Goal: Task Accomplishment & Management: Manage account settings

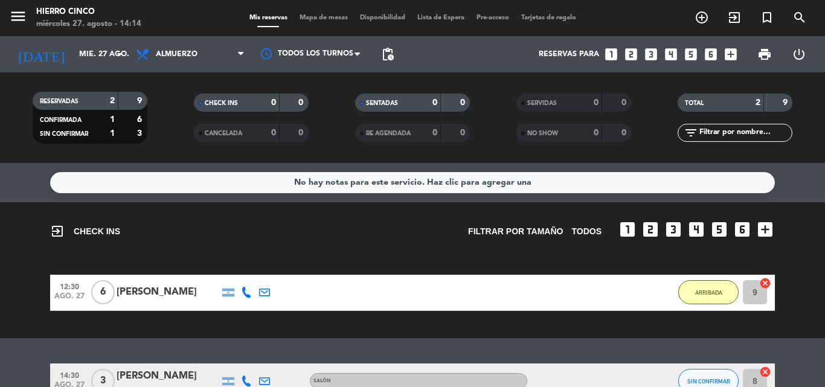
scroll to position [73, 0]
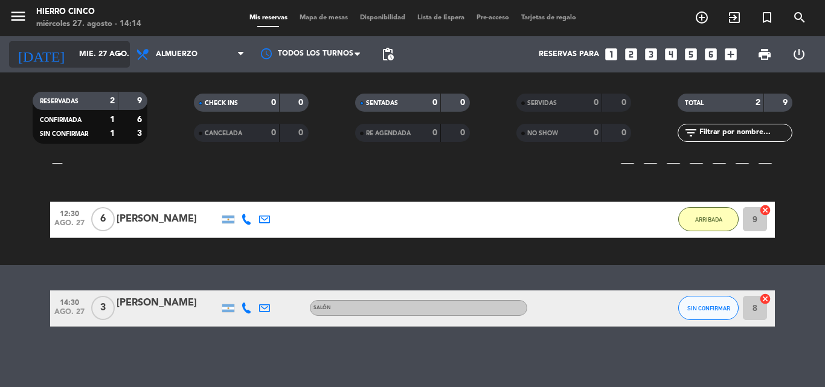
click at [73, 48] on input "mié. 27 ago." at bounding box center [124, 54] width 102 height 21
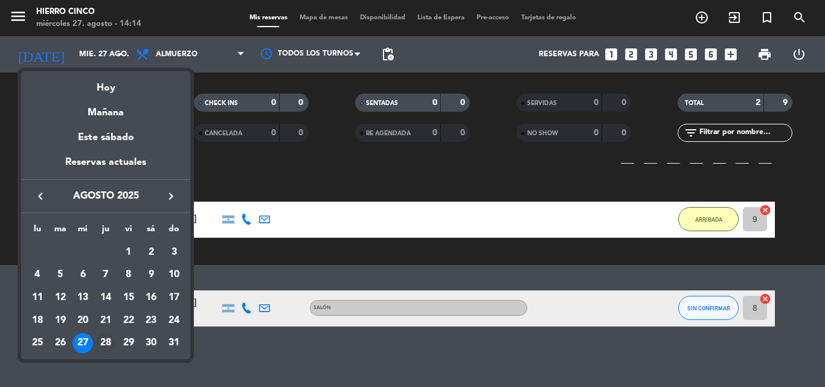
click at [104, 344] on div "28" at bounding box center [105, 343] width 21 height 21
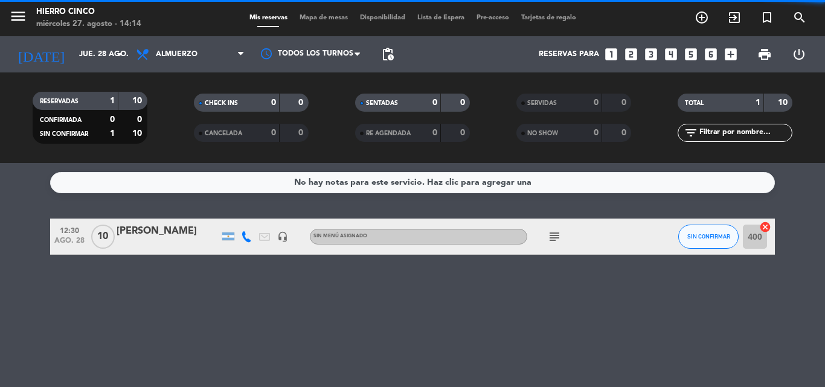
scroll to position [0, 0]
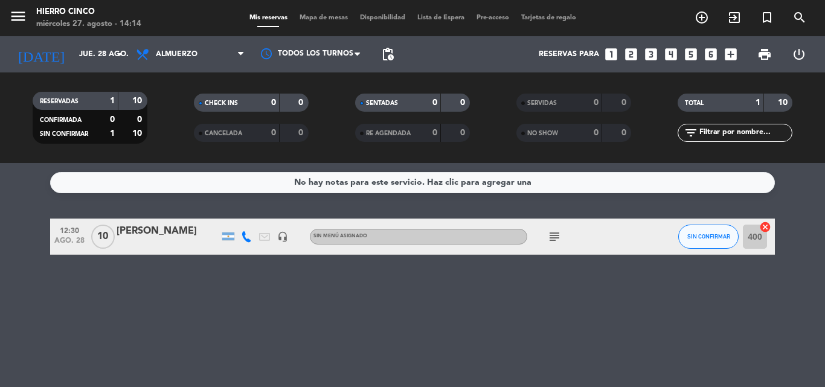
click at [104, 345] on div "No hay notas para este servicio. Haz clic para agregar una 12:30 [DATE] [PERSON…" at bounding box center [412, 275] width 825 height 224
click at [193, 57] on span "Almuerzo" at bounding box center [177, 54] width 42 height 8
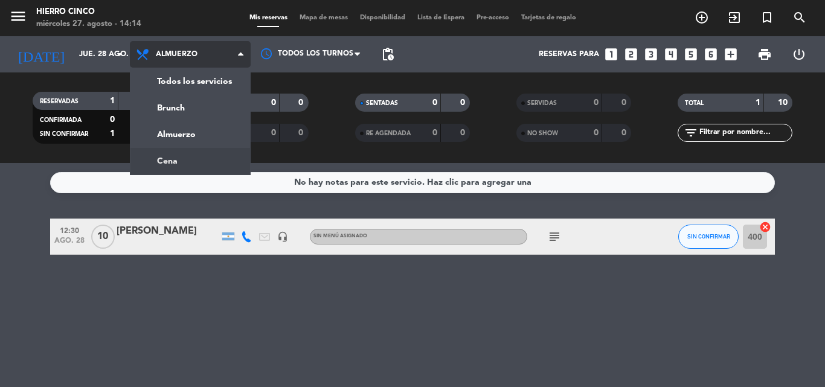
click at [187, 159] on div "menu Hierro Cinco [DATE] 27. agosto - 14:14 Mis reservas Mapa de mesas Disponib…" at bounding box center [412, 81] width 825 height 163
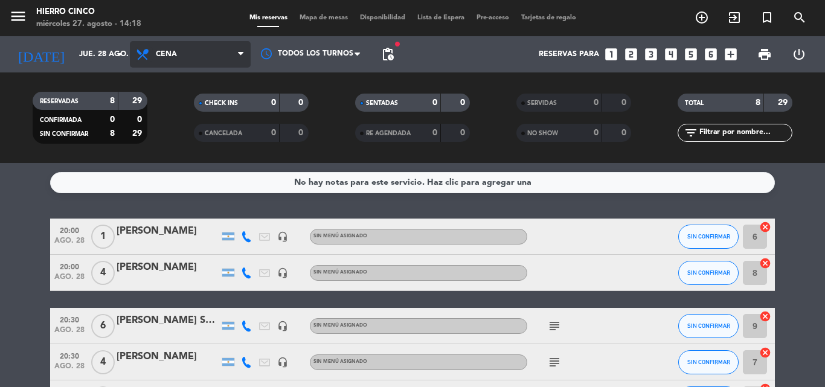
click at [149, 61] on icon at bounding box center [144, 54] width 18 height 14
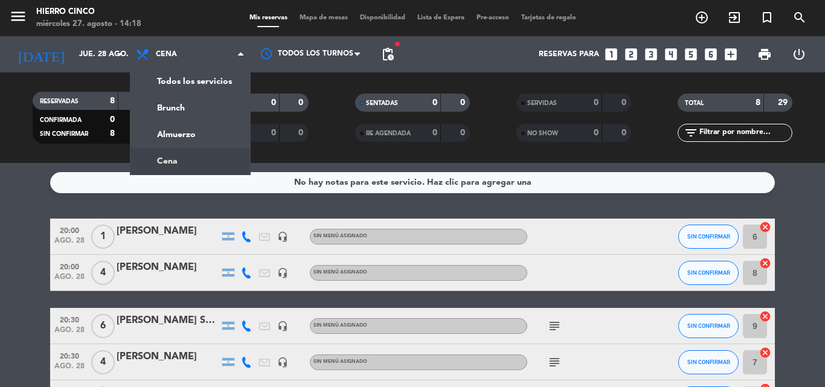
click at [24, 212] on div "No hay notas para este servicio. Haz clic para agregar una 20:00 [DATE] 1 [PERS…" at bounding box center [412, 275] width 825 height 224
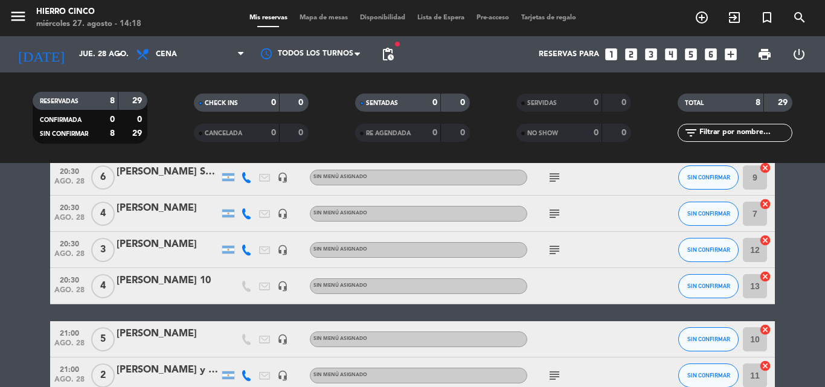
scroll to position [216, 0]
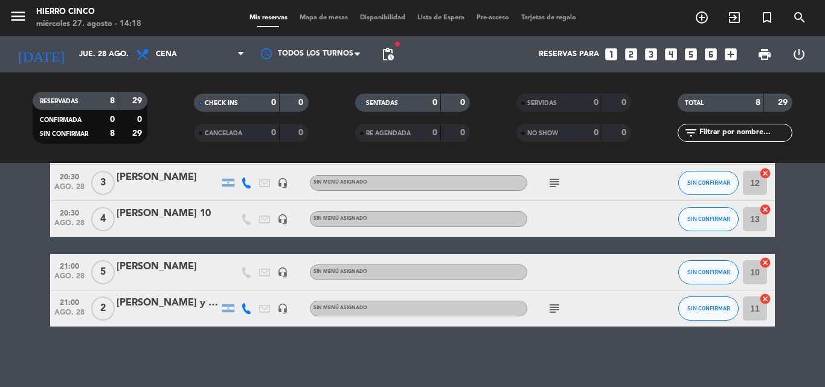
drag, startPoint x: 28, startPoint y: 175, endPoint x: 36, endPoint y: 261, distance: 86.6
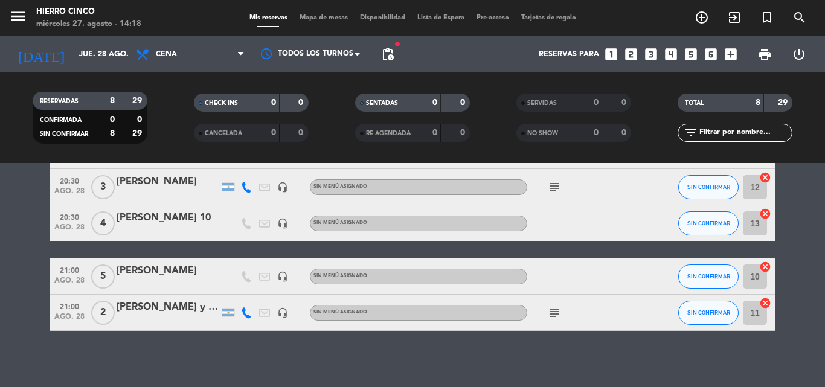
scroll to position [206, 0]
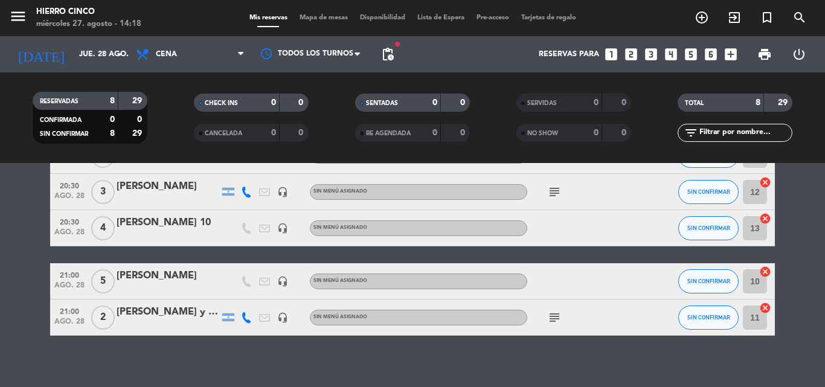
drag, startPoint x: 40, startPoint y: 257, endPoint x: 51, endPoint y: 240, distance: 19.6
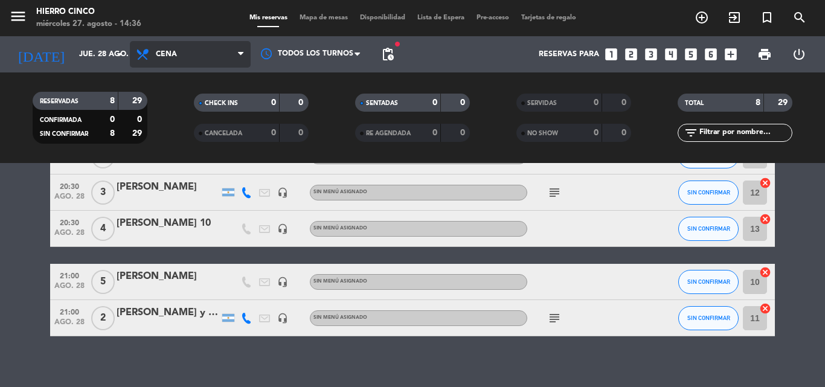
click at [170, 56] on span "Cena" at bounding box center [166, 54] width 21 height 8
click at [171, 134] on div "menu Hierro Cinco [DATE] 27. agosto - 14:36 Mis reservas Mapa de mesas Disponib…" at bounding box center [412, 81] width 825 height 163
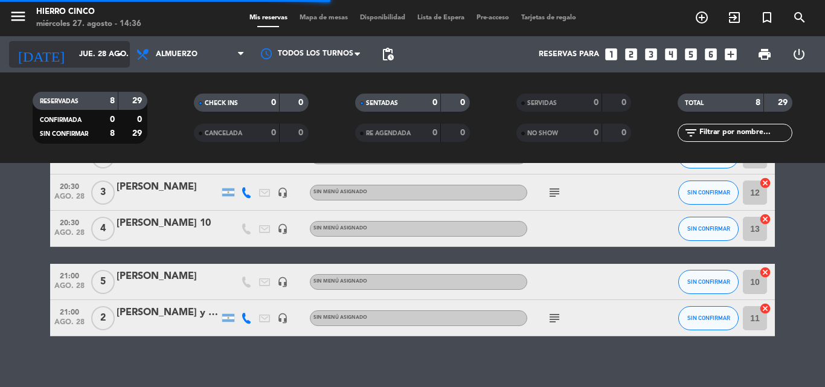
scroll to position [0, 0]
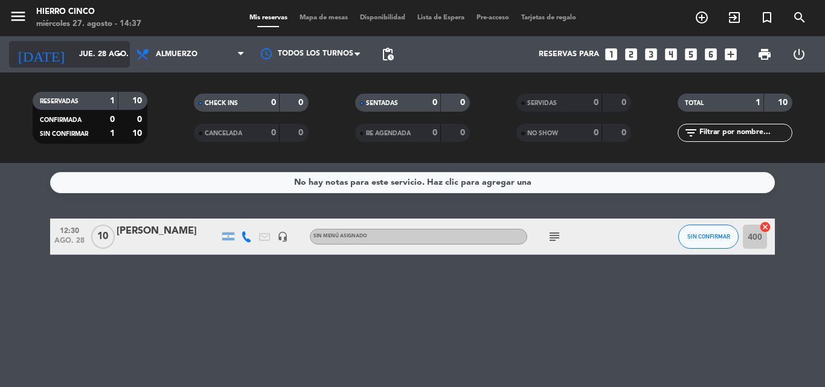
click at [110, 51] on input "jue. 28 ago." at bounding box center [124, 54] width 102 height 21
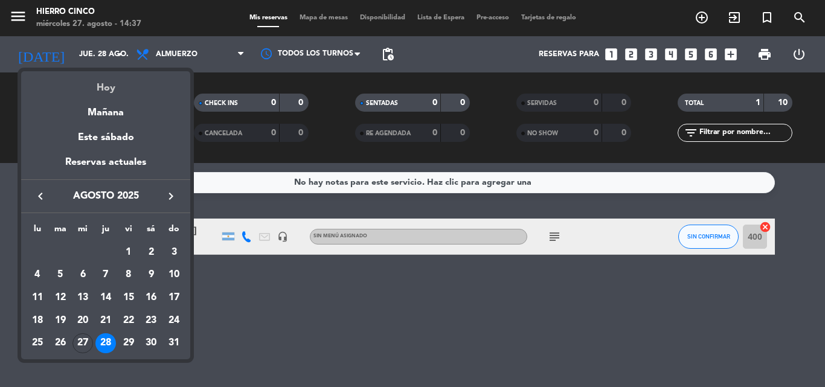
click at [95, 91] on div "Hoy" at bounding box center [105, 83] width 169 height 25
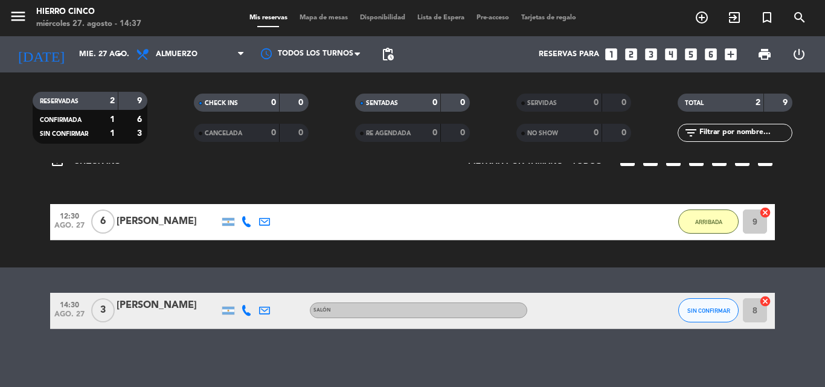
scroll to position [73, 0]
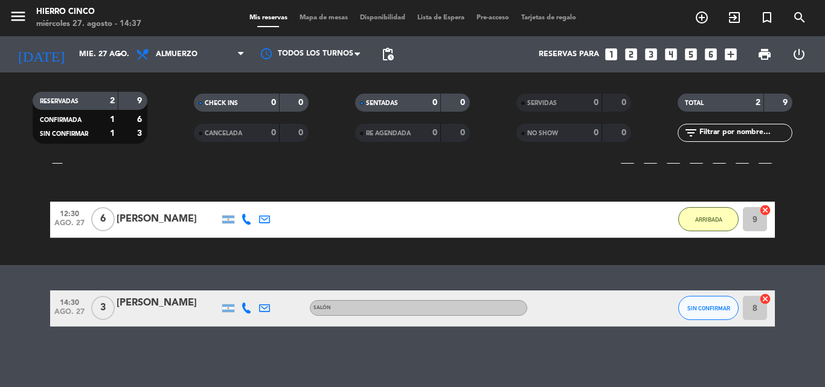
drag, startPoint x: 786, startPoint y: 327, endPoint x: 790, endPoint y: 346, distance: 19.8
click at [693, 309] on span "SIN CONFIRMAR" at bounding box center [708, 308] width 43 height 7
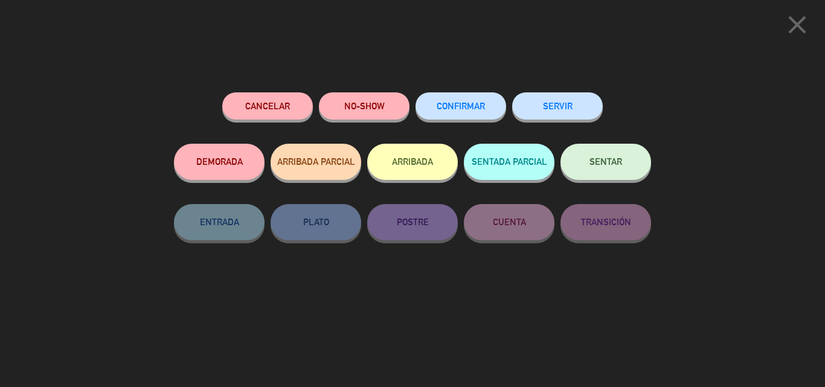
click at [407, 161] on button "ARRIBADA" at bounding box center [412, 162] width 91 height 36
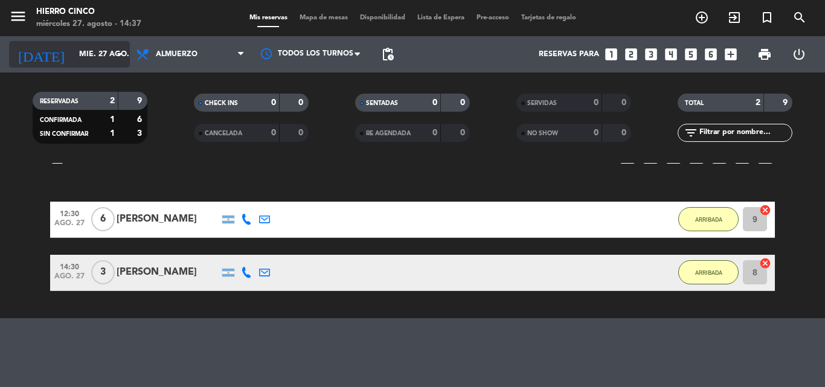
click at [73, 51] on input "mié. 27 ago." at bounding box center [124, 54] width 102 height 21
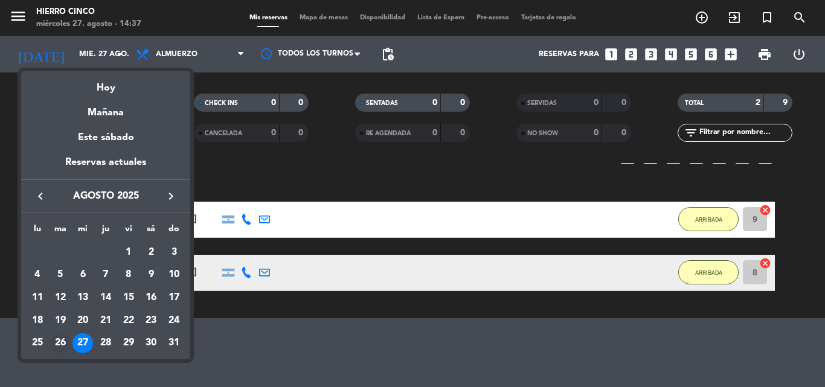
click at [57, 340] on div "26" at bounding box center [60, 343] width 21 height 21
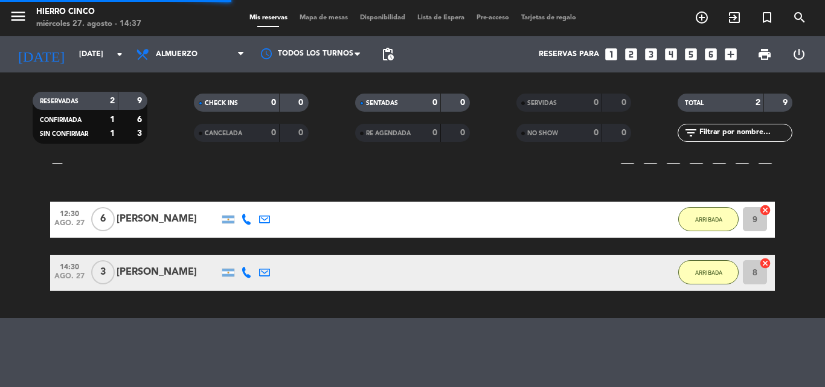
scroll to position [0, 0]
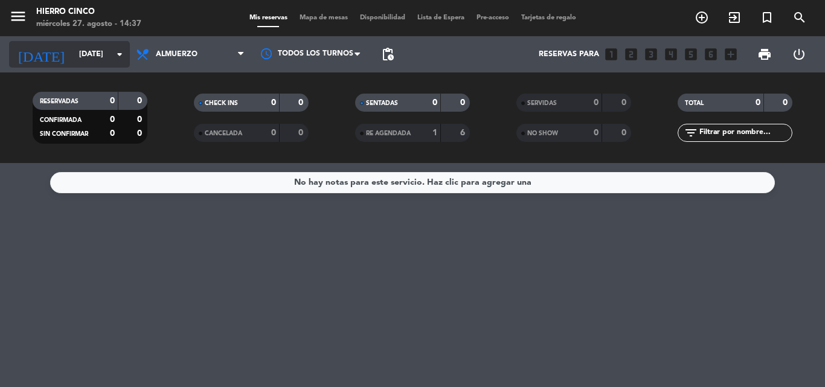
click at [101, 50] on input "[DATE]" at bounding box center [124, 54] width 102 height 21
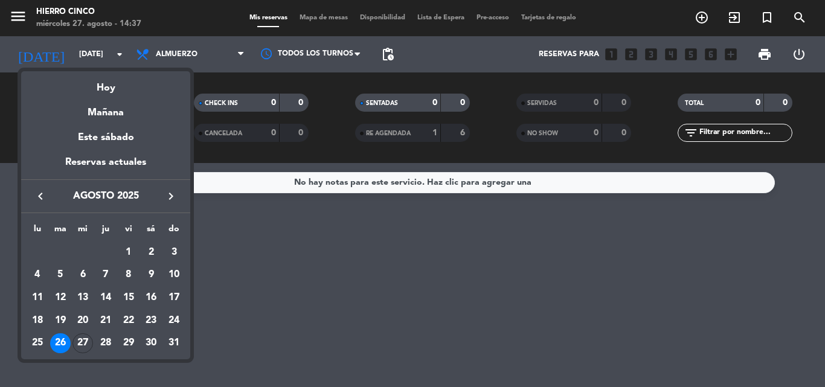
click at [110, 89] on div "Hoy" at bounding box center [105, 83] width 169 height 25
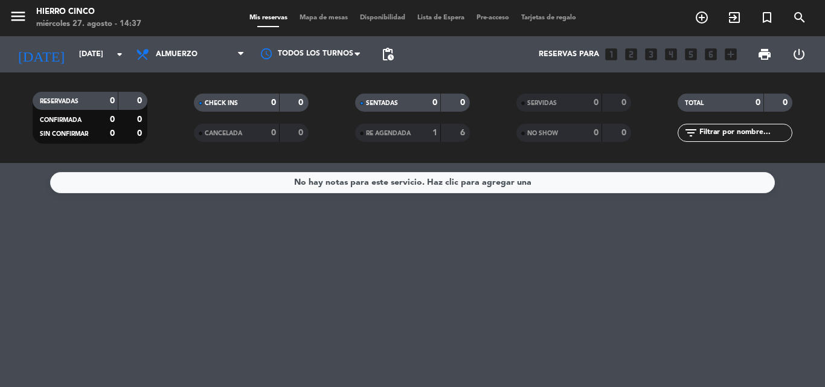
type input "mié. 27 ago."
